Goal: Information Seeking & Learning: Learn about a topic

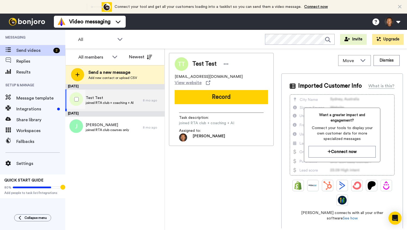
click at [144, 100] on div "8 mo ago" at bounding box center [152, 100] width 19 height 4
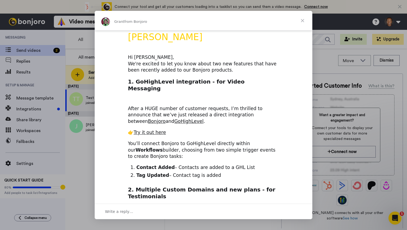
scroll to position [14, 0]
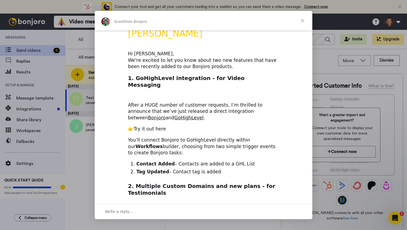
click at [152, 126] on link "Try it out here" at bounding box center [149, 128] width 32 height 5
click at [303, 21] on span "Close" at bounding box center [302, 21] width 20 height 20
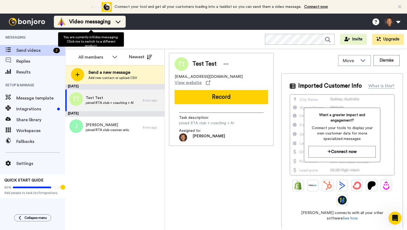
click at [120, 22] on icon at bounding box center [118, 21] width 9 height 5
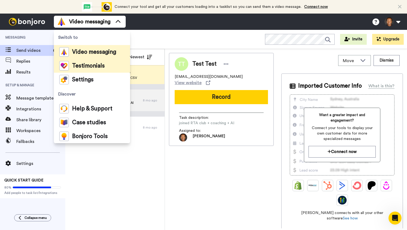
click at [97, 66] on span "Testimonials" at bounding box center [88, 65] width 33 height 5
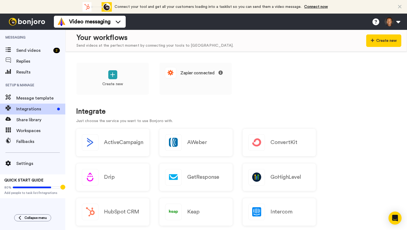
scroll to position [18, 0]
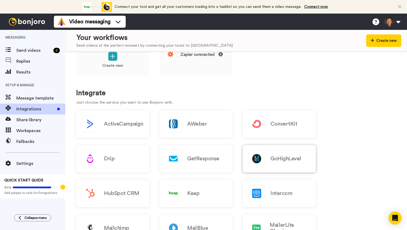
click at [278, 158] on h2 "GoHighLevel" at bounding box center [285, 159] width 31 height 6
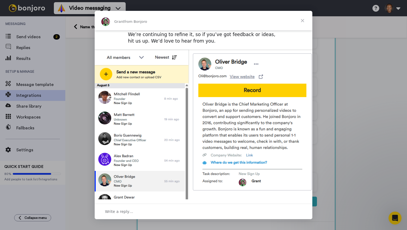
scroll to position [186, 0]
click at [303, 21] on span "Close" at bounding box center [302, 21] width 20 height 20
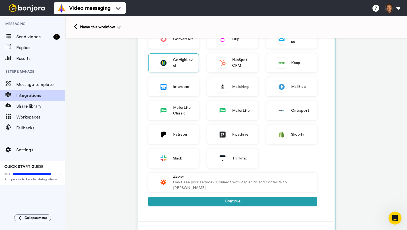
click at [226, 204] on button "Continue" at bounding box center [232, 202] width 169 height 10
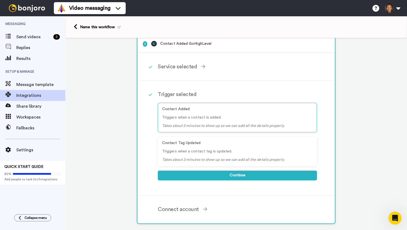
scroll to position [2, 0]
